Goal: Task Accomplishment & Management: Manage account settings

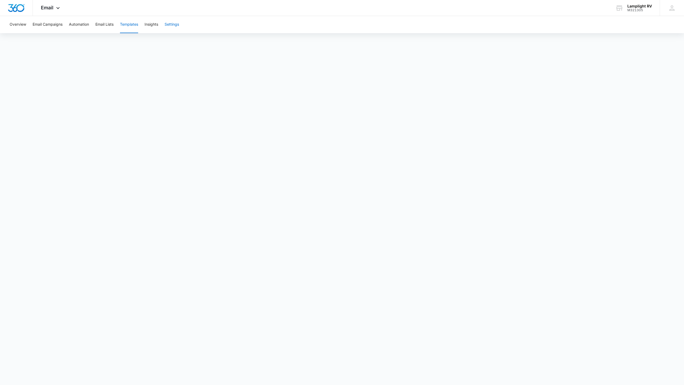
click at [173, 25] on button "Settings" at bounding box center [172, 24] width 14 height 17
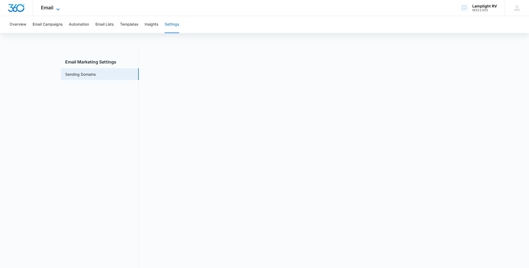
click at [59, 9] on icon at bounding box center [57, 9] width 3 height 2
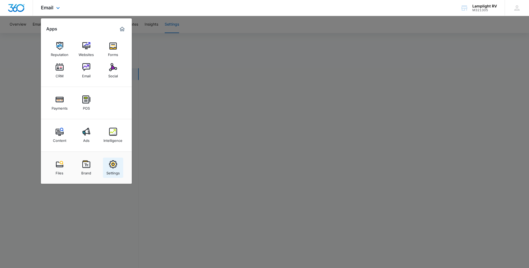
click at [114, 168] on img at bounding box center [113, 165] width 8 height 8
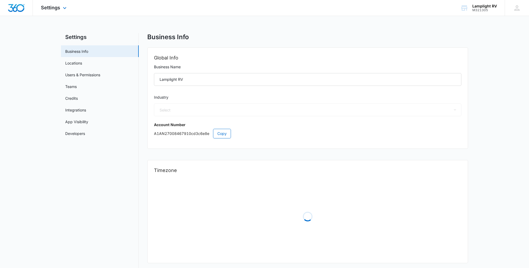
select select "35"
select select "US"
select select "America/[GEOGRAPHIC_DATA]"
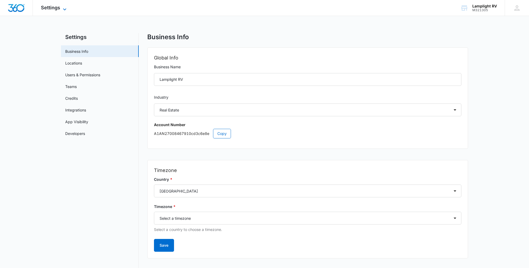
click at [64, 8] on icon at bounding box center [64, 9] width 6 height 6
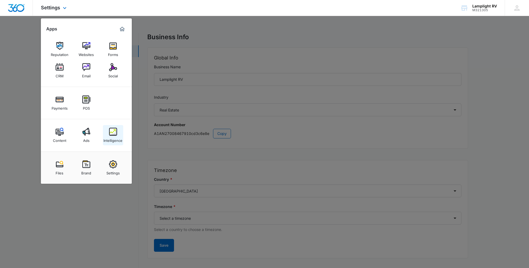
click at [112, 139] on div "Intelligence" at bounding box center [112, 139] width 19 height 7
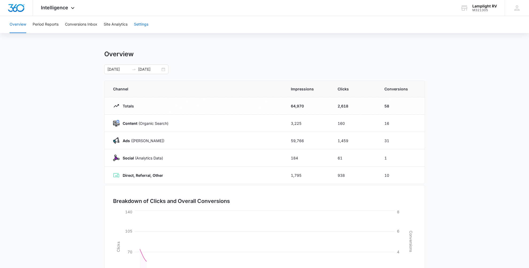
click at [144, 23] on button "Settings" at bounding box center [141, 24] width 14 height 17
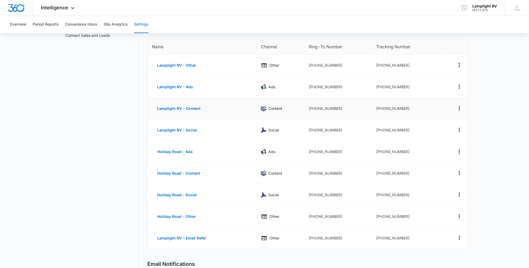
scroll to position [46, 0]
drag, startPoint x: 411, startPoint y: 238, endPoint x: 379, endPoint y: 239, distance: 32.6
click at [379, 239] on td "[PHONE_NUMBER]" at bounding box center [406, 237] width 69 height 21
copy td "4693000130"
click at [495, 94] on main "Settings Call Tracking Connect Sales and Leads Call Tracking Add Tracking Numbe…" at bounding box center [264, 216] width 529 height 423
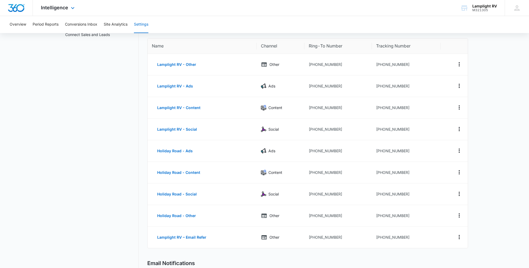
click at [64, 11] on div "Intelligence Apps Reputation Websites Forms CRM Email Social Payments POS Conte…" at bounding box center [58, 8] width 51 height 16
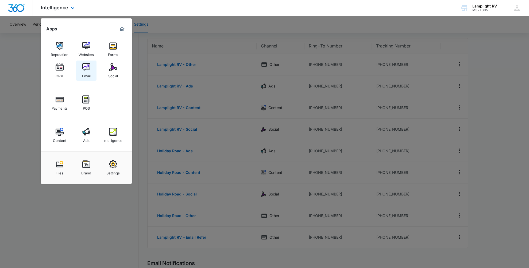
click at [88, 72] on div "Email" at bounding box center [86, 74] width 9 height 7
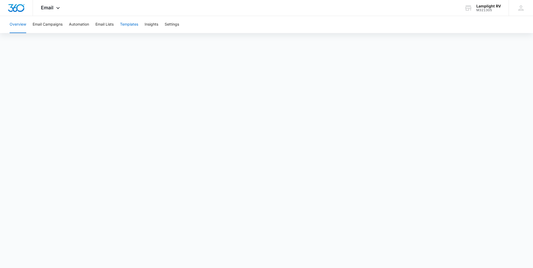
click at [129, 25] on button "Templates" at bounding box center [129, 24] width 18 height 17
click at [135, 24] on button "Templates" at bounding box center [129, 24] width 18 height 17
click at [50, 25] on button "Email Campaigns" at bounding box center [48, 24] width 30 height 17
click at [16, 25] on button "Overview" at bounding box center [18, 24] width 17 height 17
click at [124, 24] on button "Templates" at bounding box center [129, 24] width 18 height 17
